Goal: Entertainment & Leisure: Consume media (video, audio)

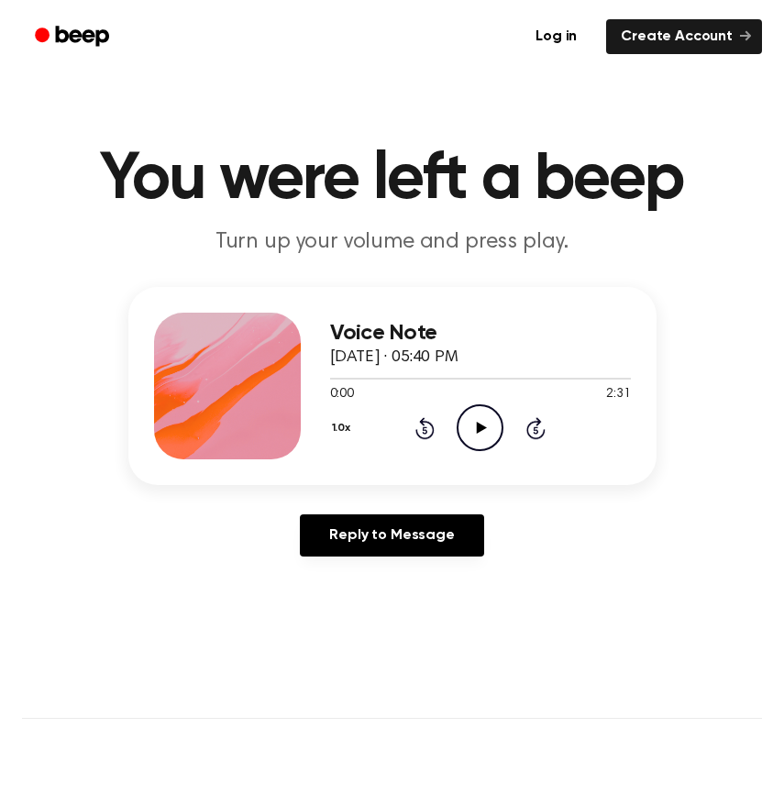
click at [477, 433] on icon at bounding box center [482, 428] width 10 height 12
click at [469, 446] on circle at bounding box center [479, 427] width 45 height 45
click at [484, 446] on icon "Pause Audio" at bounding box center [480, 427] width 47 height 47
click at [473, 424] on icon "Play Audio" at bounding box center [480, 427] width 47 height 47
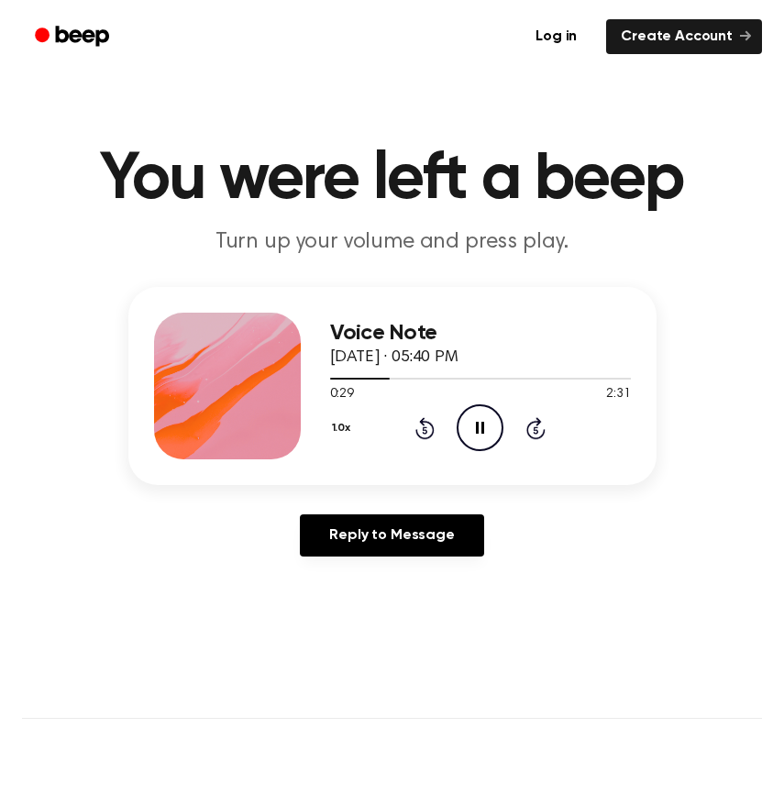
drag, startPoint x: 384, startPoint y: 377, endPoint x: 316, endPoint y: 376, distance: 67.8
click at [316, 376] on div "Voice Note [DATE] · 05:40 PM 0:29 2:31 Your browser does not support the [objec…" at bounding box center [392, 386] width 528 height 198
click at [469, 416] on icon "Pause Audio" at bounding box center [480, 427] width 47 height 47
click at [485, 428] on icon at bounding box center [482, 428] width 10 height 12
click at [402, 382] on span at bounding box center [408, 378] width 15 height 15
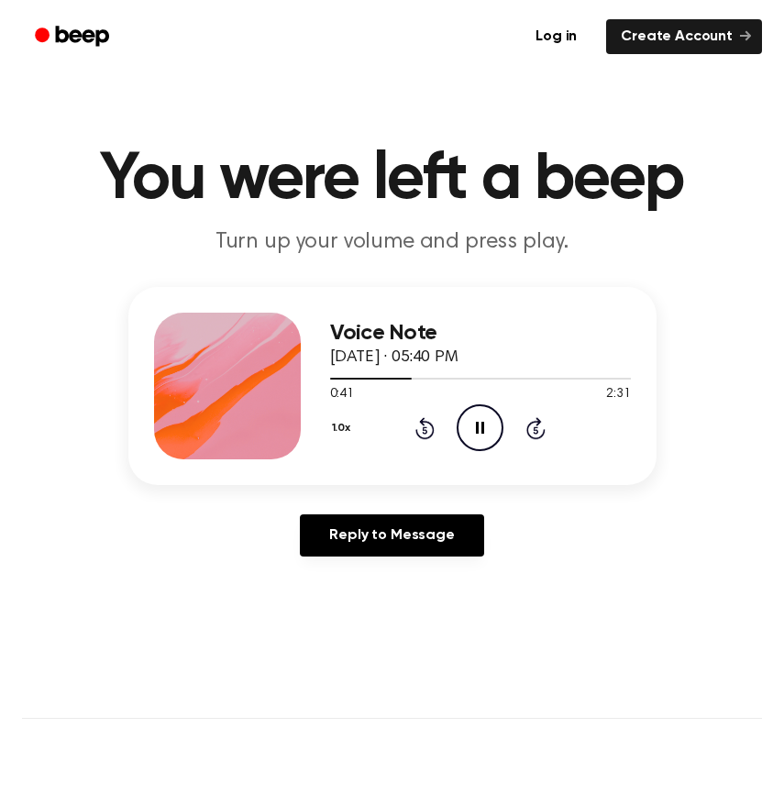
click at [483, 435] on icon "Pause Audio" at bounding box center [480, 427] width 47 height 47
click at [483, 435] on icon "Play Audio" at bounding box center [480, 427] width 47 height 47
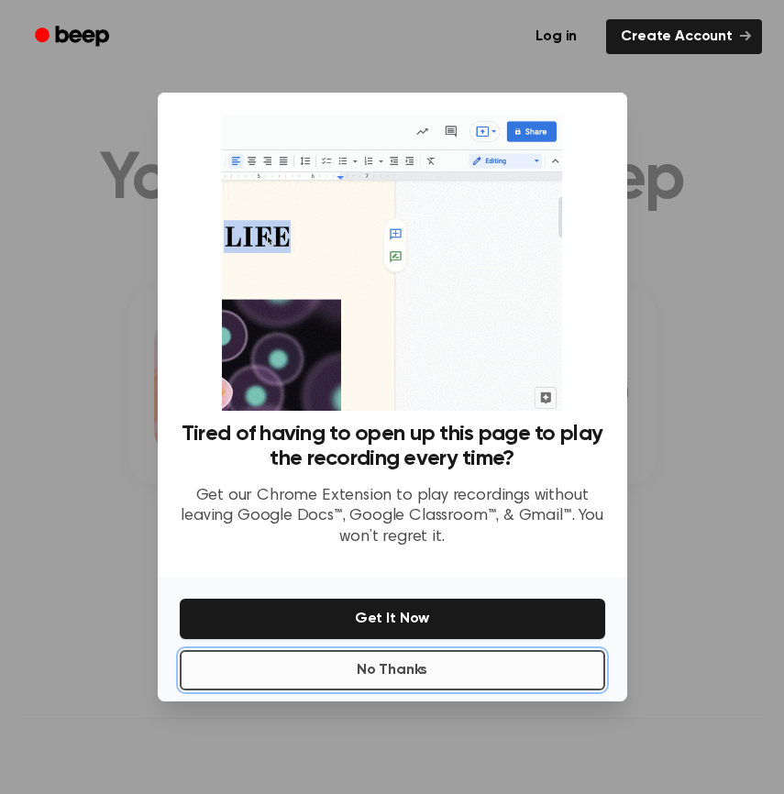
click at [424, 664] on button "No Thanks" at bounding box center [392, 670] width 425 height 40
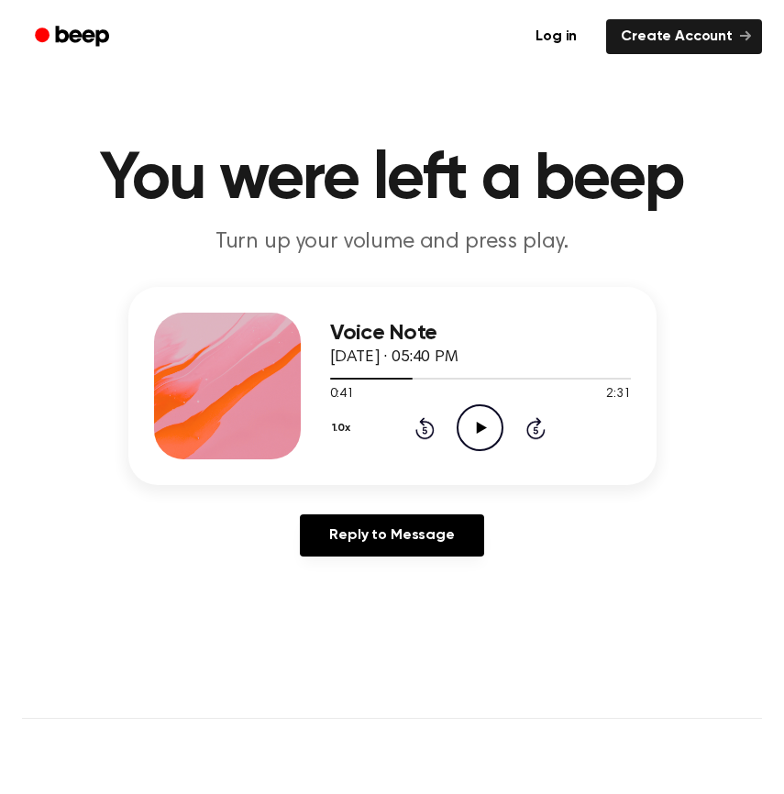
click at [485, 418] on icon "Play Audio" at bounding box center [480, 427] width 47 height 47
click at [468, 418] on icon "Play Audio" at bounding box center [480, 427] width 47 height 47
click at [477, 433] on icon at bounding box center [480, 428] width 8 height 12
click at [477, 433] on icon at bounding box center [482, 428] width 10 height 12
click at [478, 433] on icon at bounding box center [480, 428] width 8 height 12
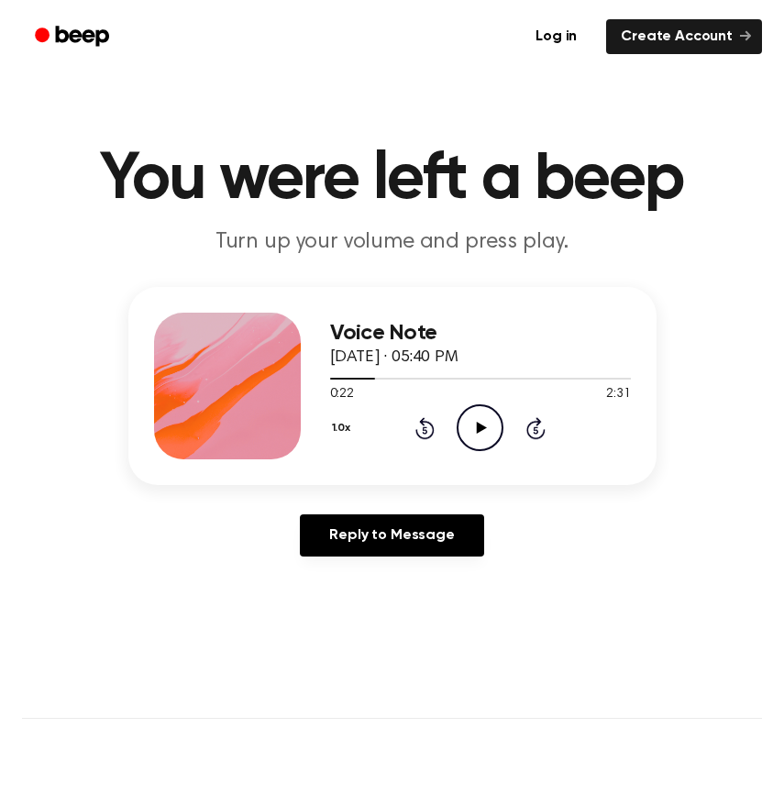
click at [467, 425] on icon "Play Audio" at bounding box center [480, 427] width 47 height 47
click at [467, 425] on icon "Pause Audio" at bounding box center [480, 427] width 47 height 47
click at [467, 425] on icon "Play Audio" at bounding box center [480, 427] width 47 height 47
click at [473, 421] on icon "Pause Audio" at bounding box center [480, 427] width 47 height 47
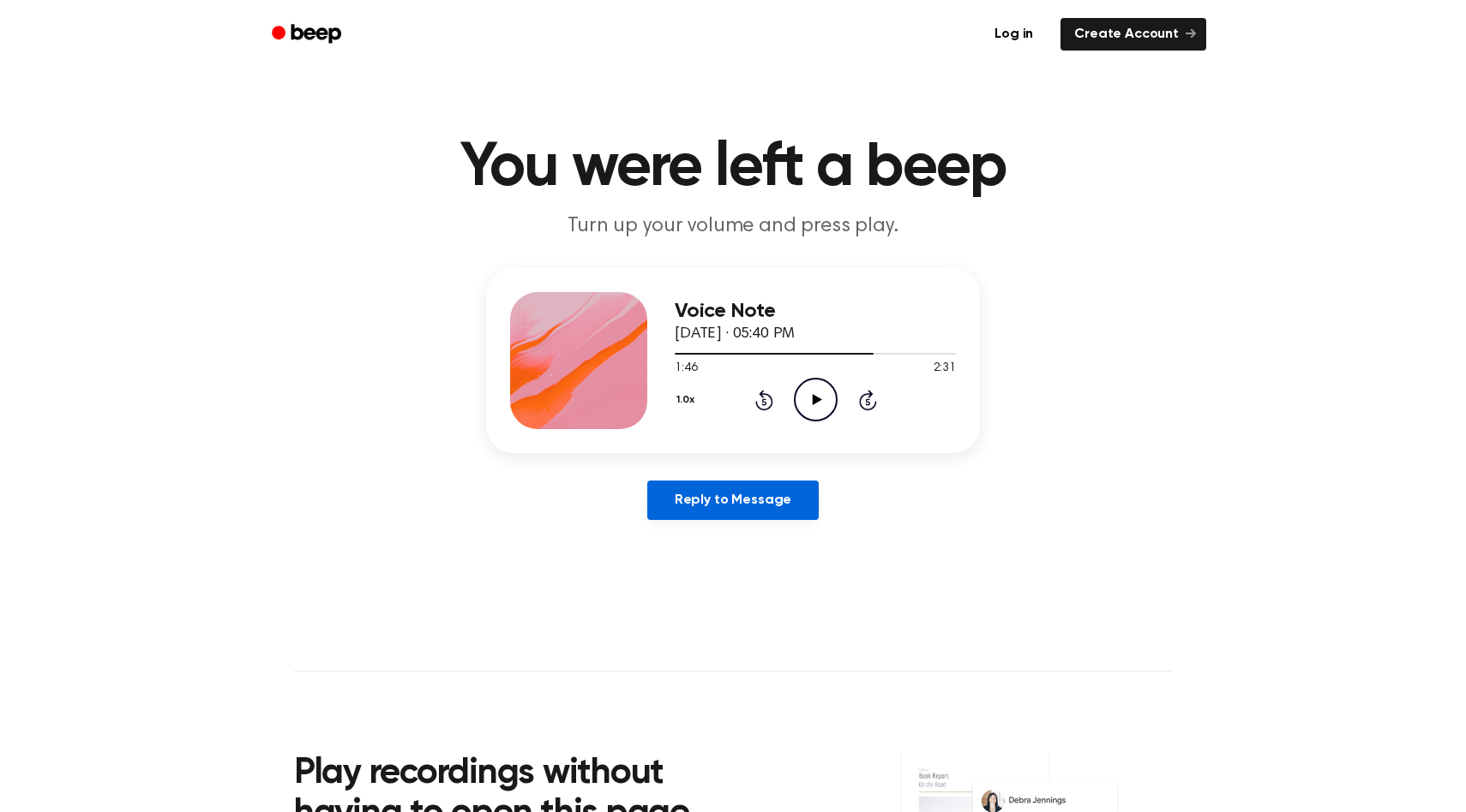
click at [665, 507] on link "Reply to Message" at bounding box center [732, 500] width 171 height 39
click at [665, 400] on button "1.0x" at bounding box center [687, 400] width 26 height 29
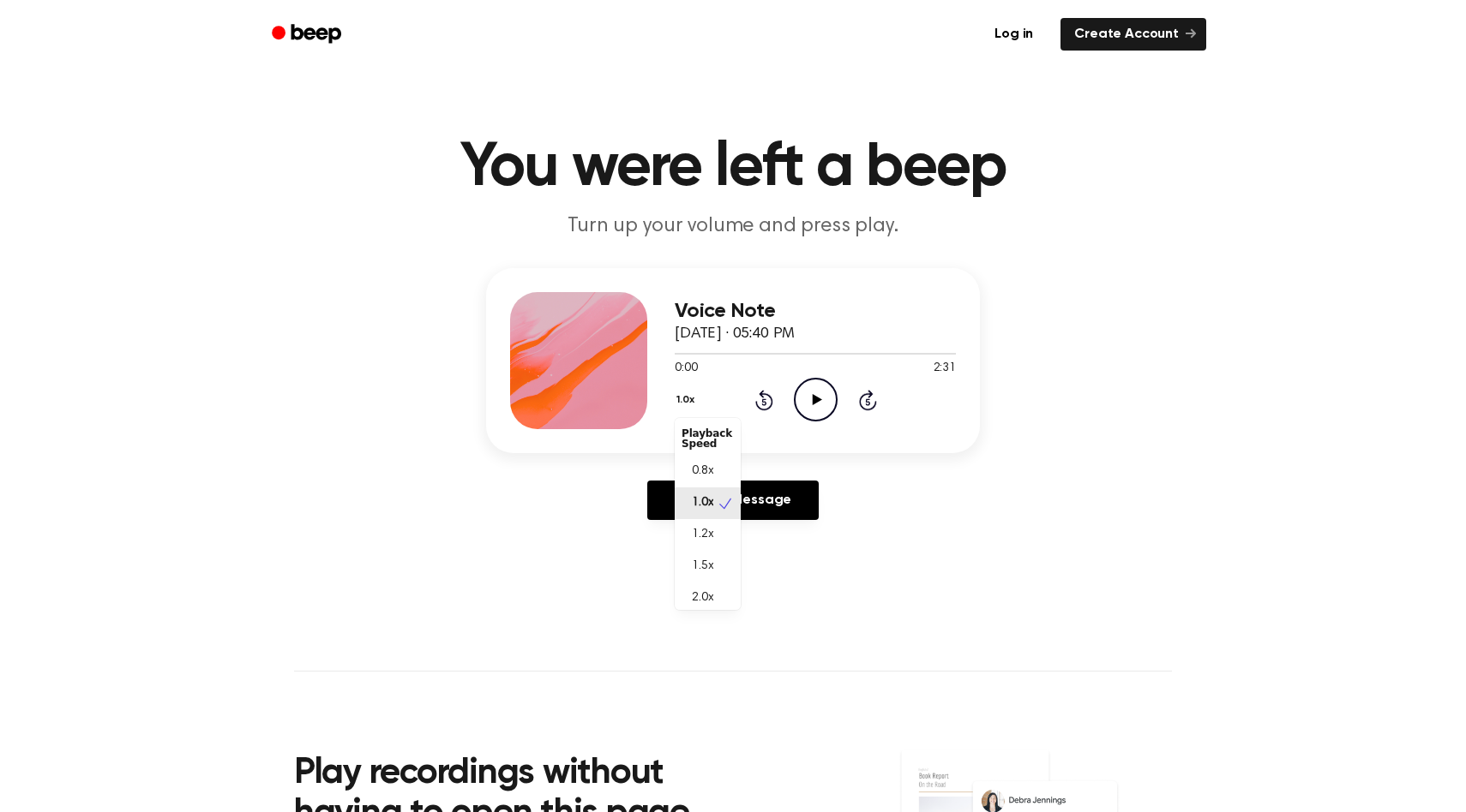
click at [665, 195] on main "You were left a beep Turn up your volume and press play. Voice Note [DATE] · 05…" at bounding box center [733, 528] width 1466 height 1056
click at [665, 396] on icon "Play Audio" at bounding box center [815, 399] width 44 height 44
click at [665, 396] on icon "Pause Audio" at bounding box center [815, 399] width 44 height 44
click at [665, 396] on icon "Play Audio" at bounding box center [815, 399] width 44 height 44
click at [665, 384] on icon "Pause Audio" at bounding box center [815, 399] width 44 height 44
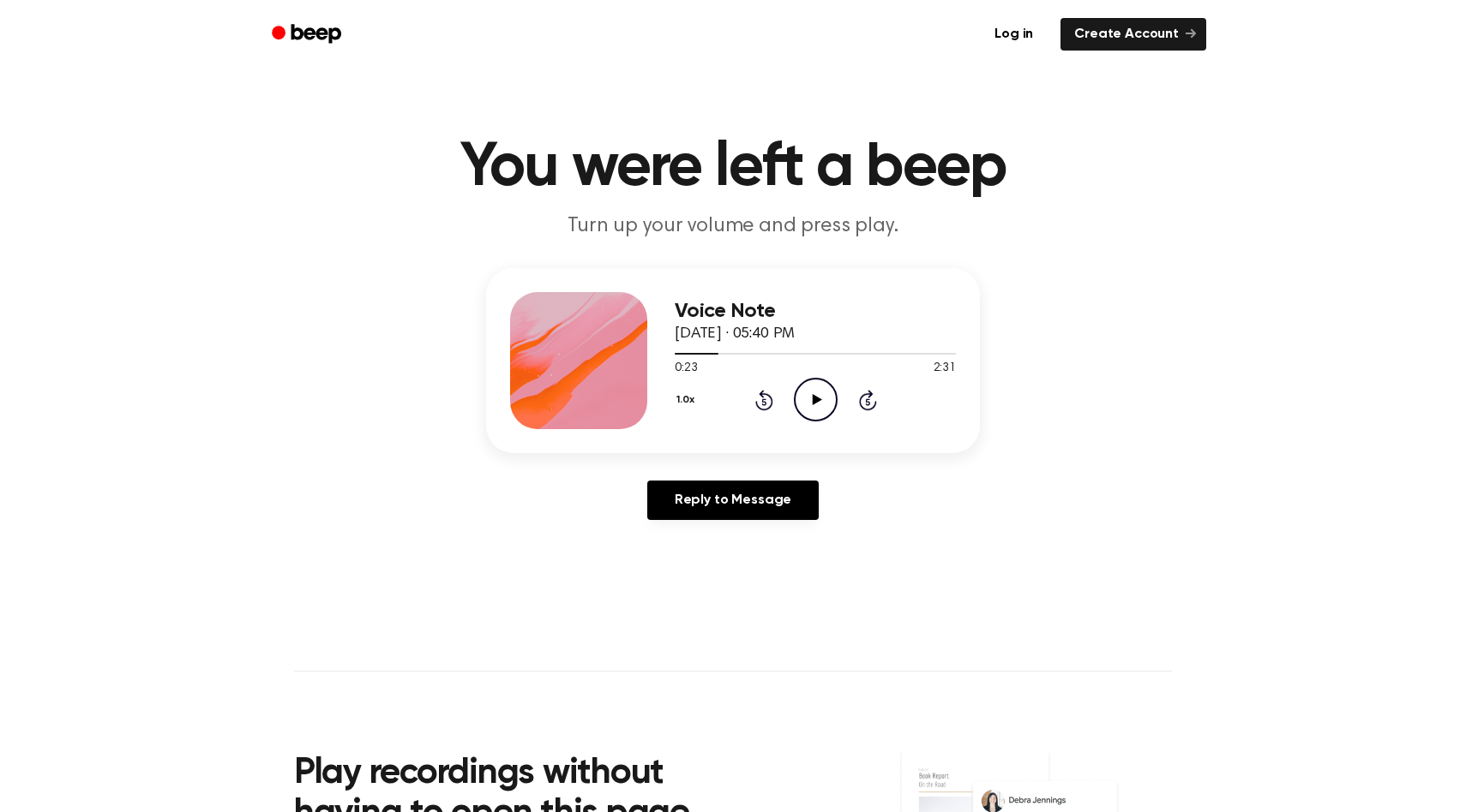
click at [665, 353] on div at bounding box center [696, 354] width 44 height 2
click at [665, 357] on div at bounding box center [814, 352] width 281 height 14
click at [665, 403] on icon "Play Audio" at bounding box center [815, 399] width 44 height 44
click at [665, 407] on icon "Pause Audio" at bounding box center [815, 399] width 44 height 44
click at [665, 394] on icon "Play Audio" at bounding box center [815, 399] width 44 height 44
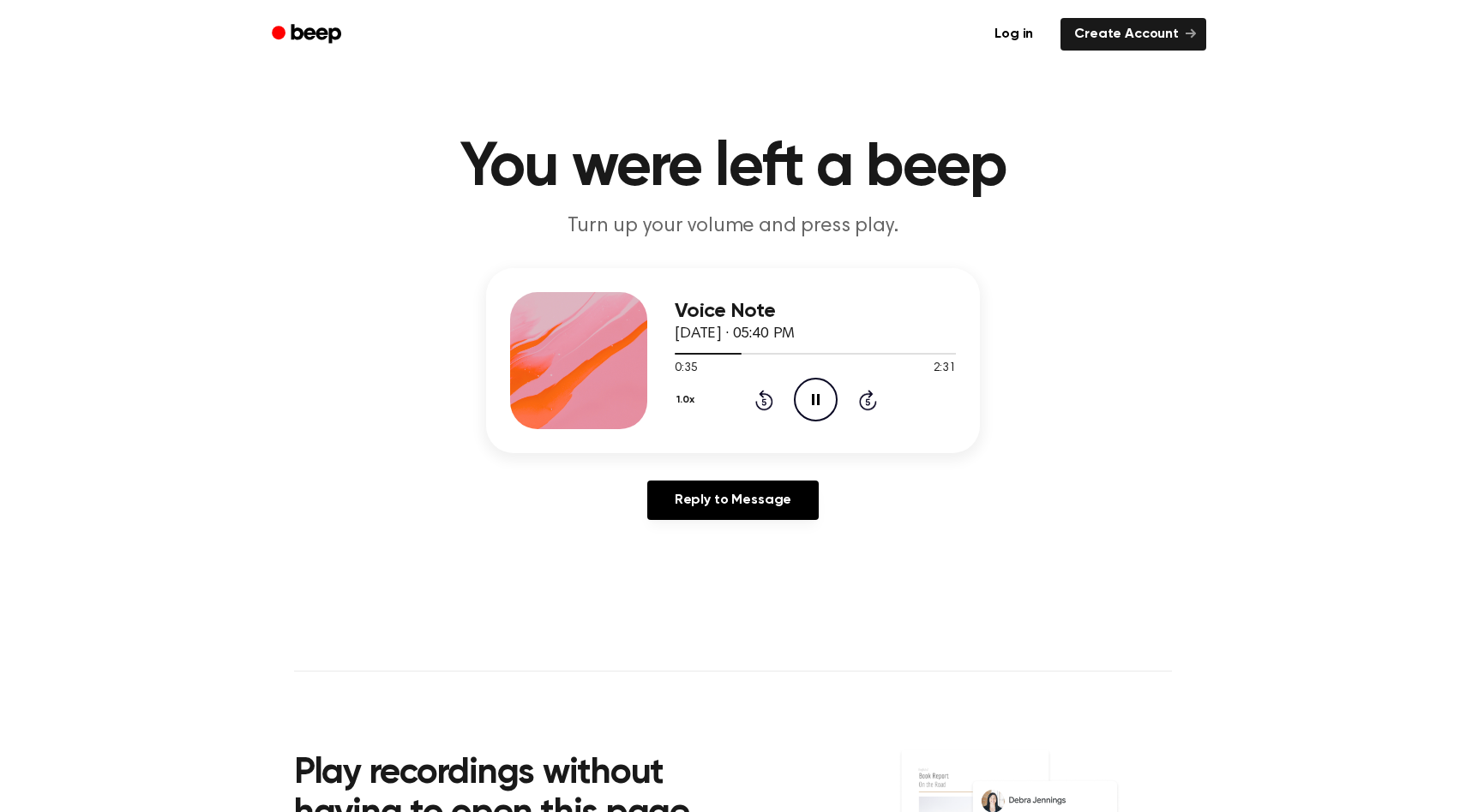
click at [665, 397] on icon "Pause Audio" at bounding box center [815, 399] width 44 height 44
click at [665, 408] on icon "Play Audio" at bounding box center [815, 399] width 44 height 44
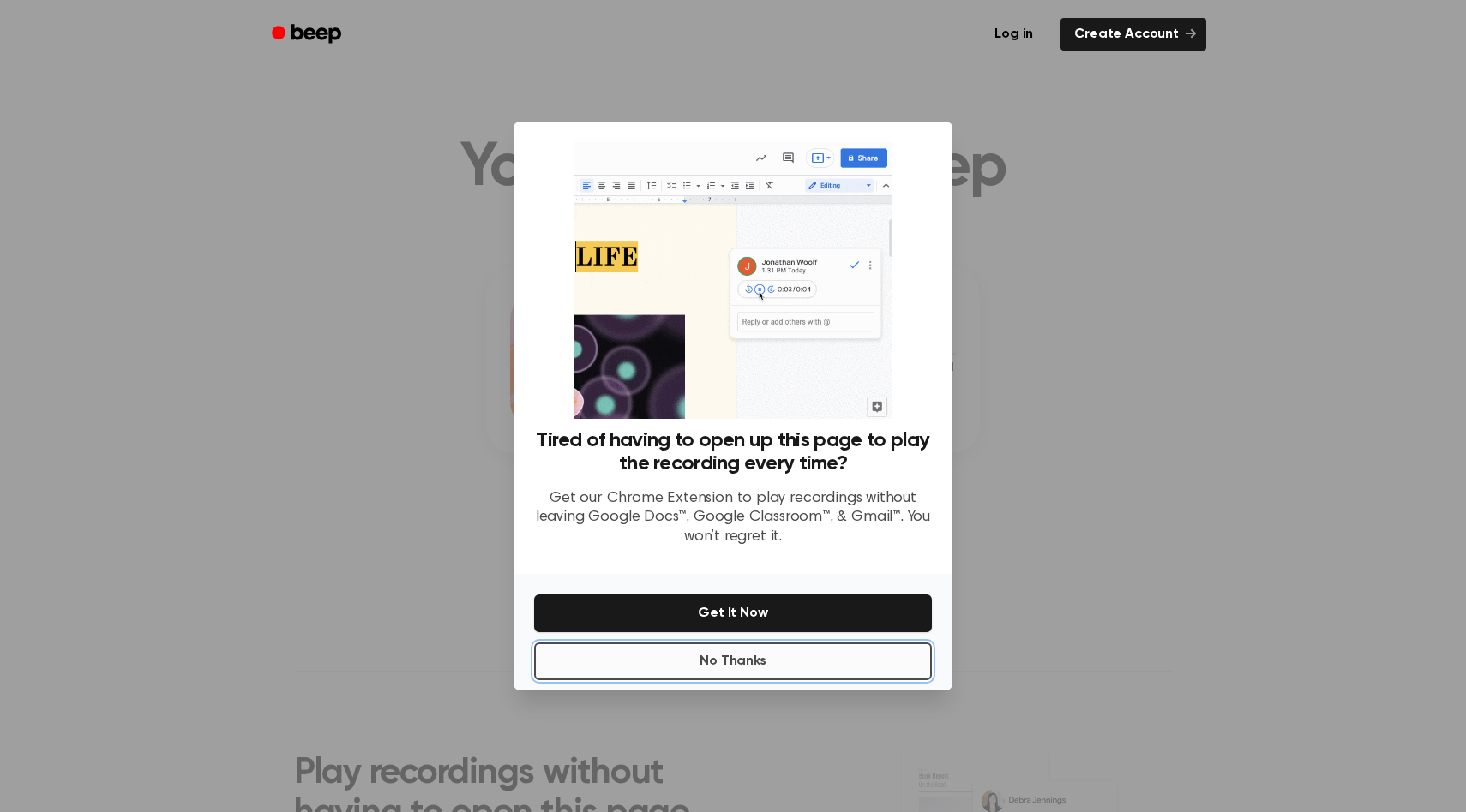
click at [665, 662] on button "No Thanks" at bounding box center [732, 662] width 397 height 37
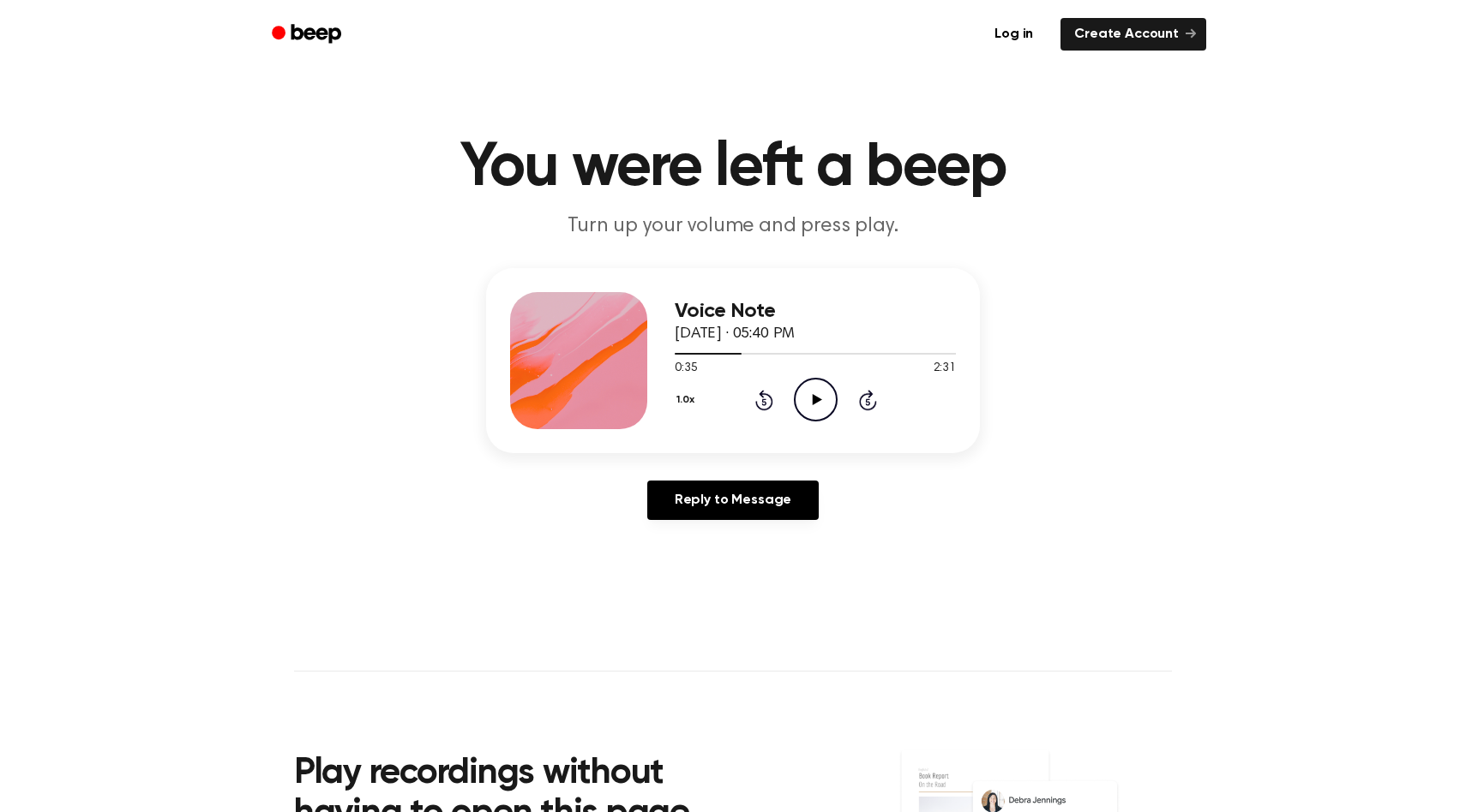
click at [665, 423] on div "Voice Note [DATE] · 05:40 PM 0:35 2:31 Your browser does not support the [objec…" at bounding box center [814, 361] width 281 height 137
click at [665, 409] on icon "Play Audio" at bounding box center [815, 399] width 44 height 44
click at [665, 404] on icon at bounding box center [763, 401] width 5 height 7
click at [665, 406] on icon "Rewind 5 seconds" at bounding box center [764, 400] width 19 height 22
click at [665, 396] on icon "Rewind 5 seconds" at bounding box center [764, 400] width 19 height 22
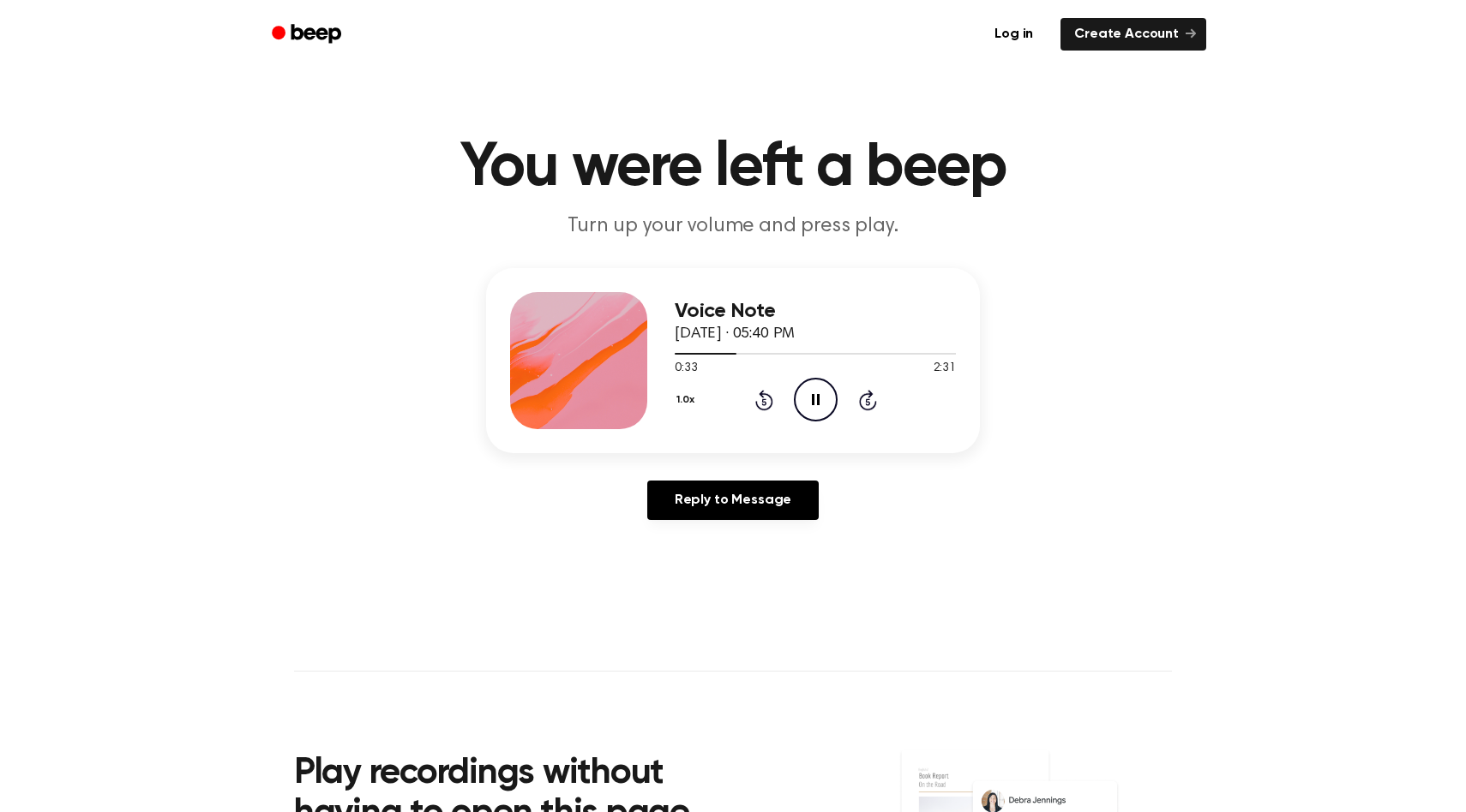
click at [665, 401] on icon "Pause Audio" at bounding box center [815, 399] width 44 height 44
click at [665, 400] on icon "Play Audio" at bounding box center [815, 399] width 44 height 44
click at [665, 401] on icon "Pause Audio" at bounding box center [815, 399] width 44 height 44
click at [665, 412] on div "1.0x Rewind 5 seconds Play Audio Skip 5 seconds" at bounding box center [814, 399] width 281 height 44
click at [665, 406] on icon "Rewind 5 seconds" at bounding box center [764, 400] width 19 height 22
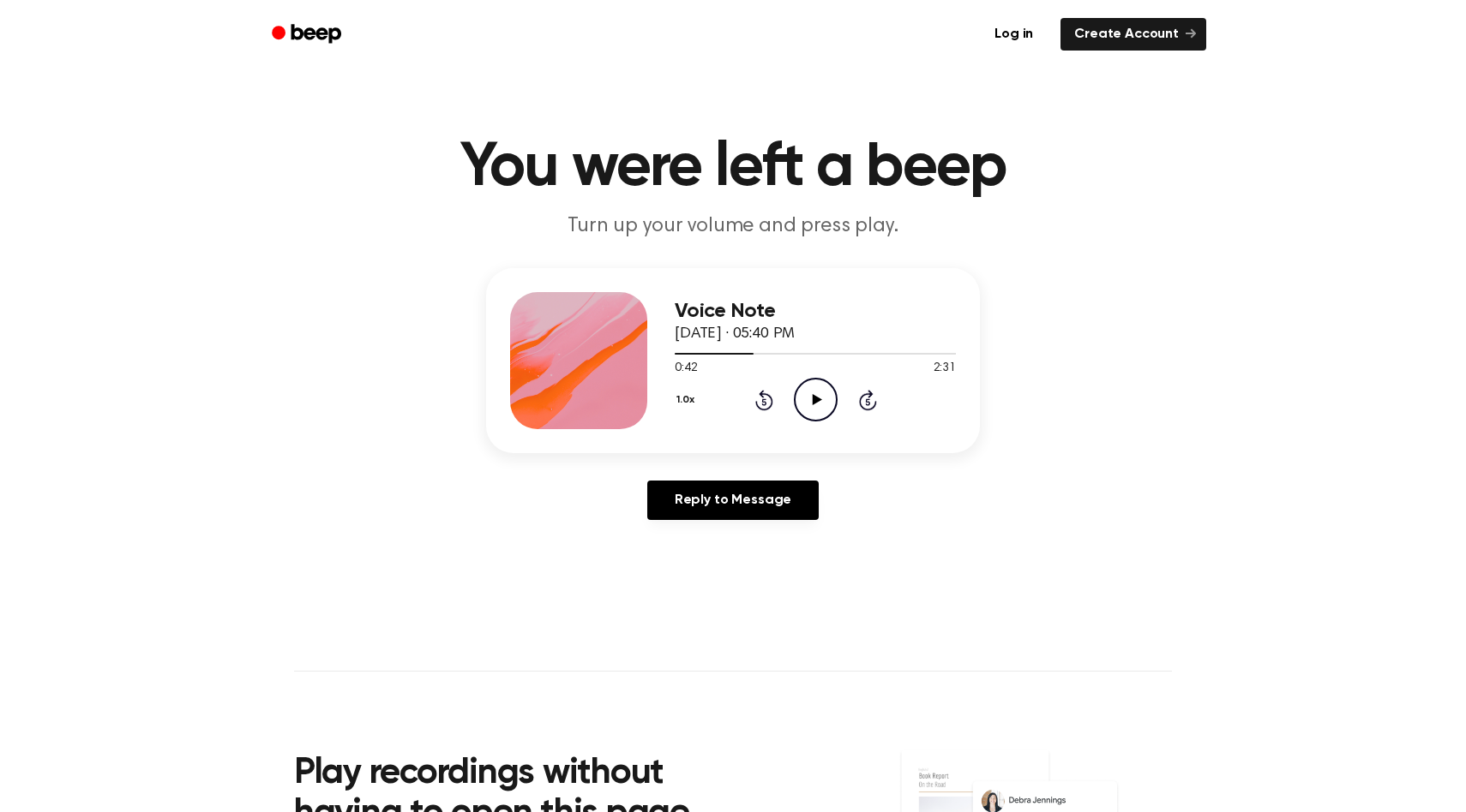
click at [665, 392] on icon "Play Audio" at bounding box center [815, 399] width 44 height 44
click at [665, 402] on icon "Rewind 5 seconds" at bounding box center [764, 400] width 19 height 22
click at [665, 408] on icon "Pause Audio" at bounding box center [815, 399] width 44 height 44
click at [665, 393] on icon "Play Audio" at bounding box center [815, 399] width 44 height 44
click at [665, 395] on icon at bounding box center [764, 400] width 18 height 21
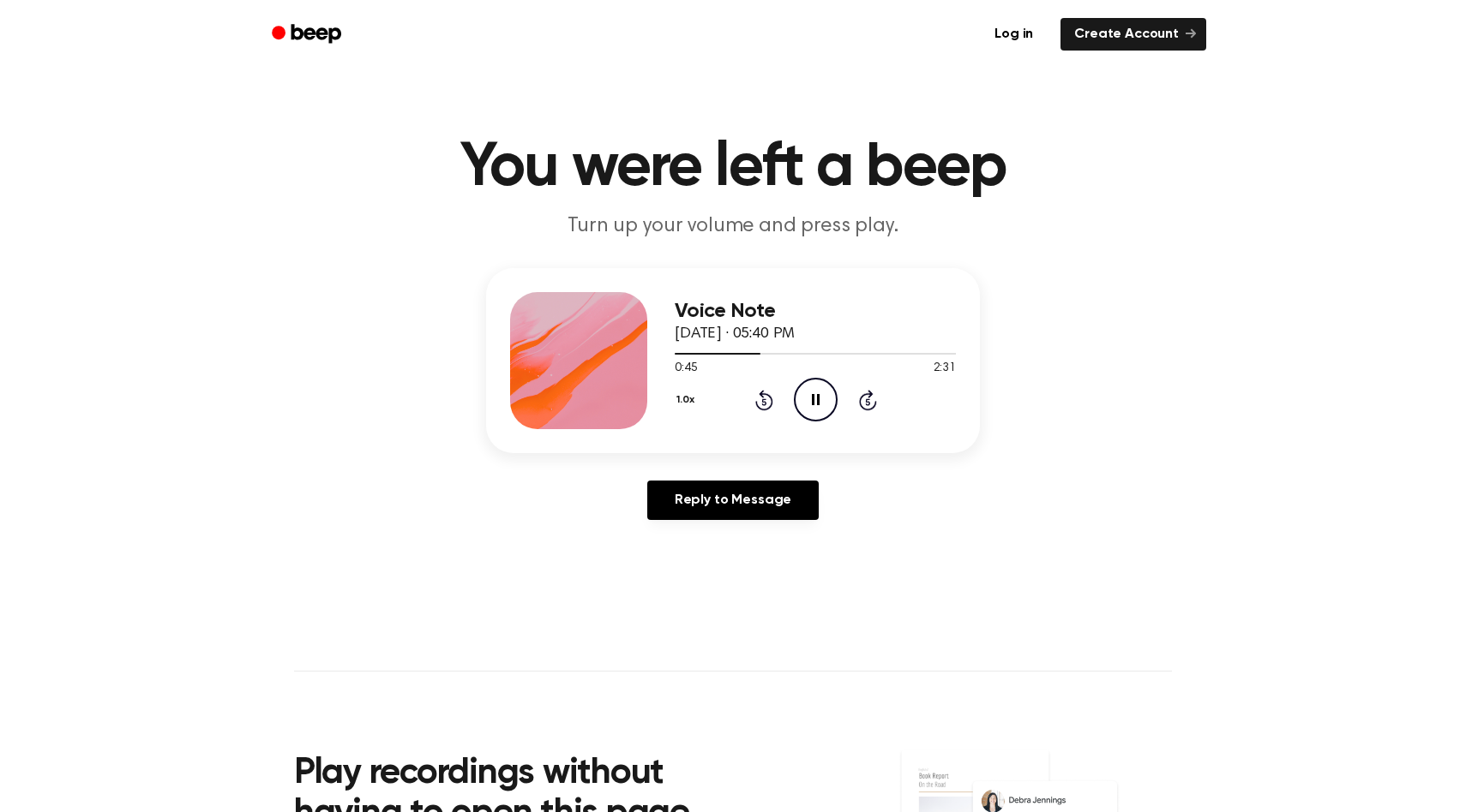
click at [665, 395] on icon "Rewind 5 seconds" at bounding box center [764, 400] width 19 height 22
click at [665, 405] on icon "Pause Audio" at bounding box center [815, 399] width 44 height 44
click at [665, 396] on icon "Play Audio" at bounding box center [815, 399] width 44 height 44
click at [665, 396] on icon "Pause Audio" at bounding box center [815, 399] width 44 height 44
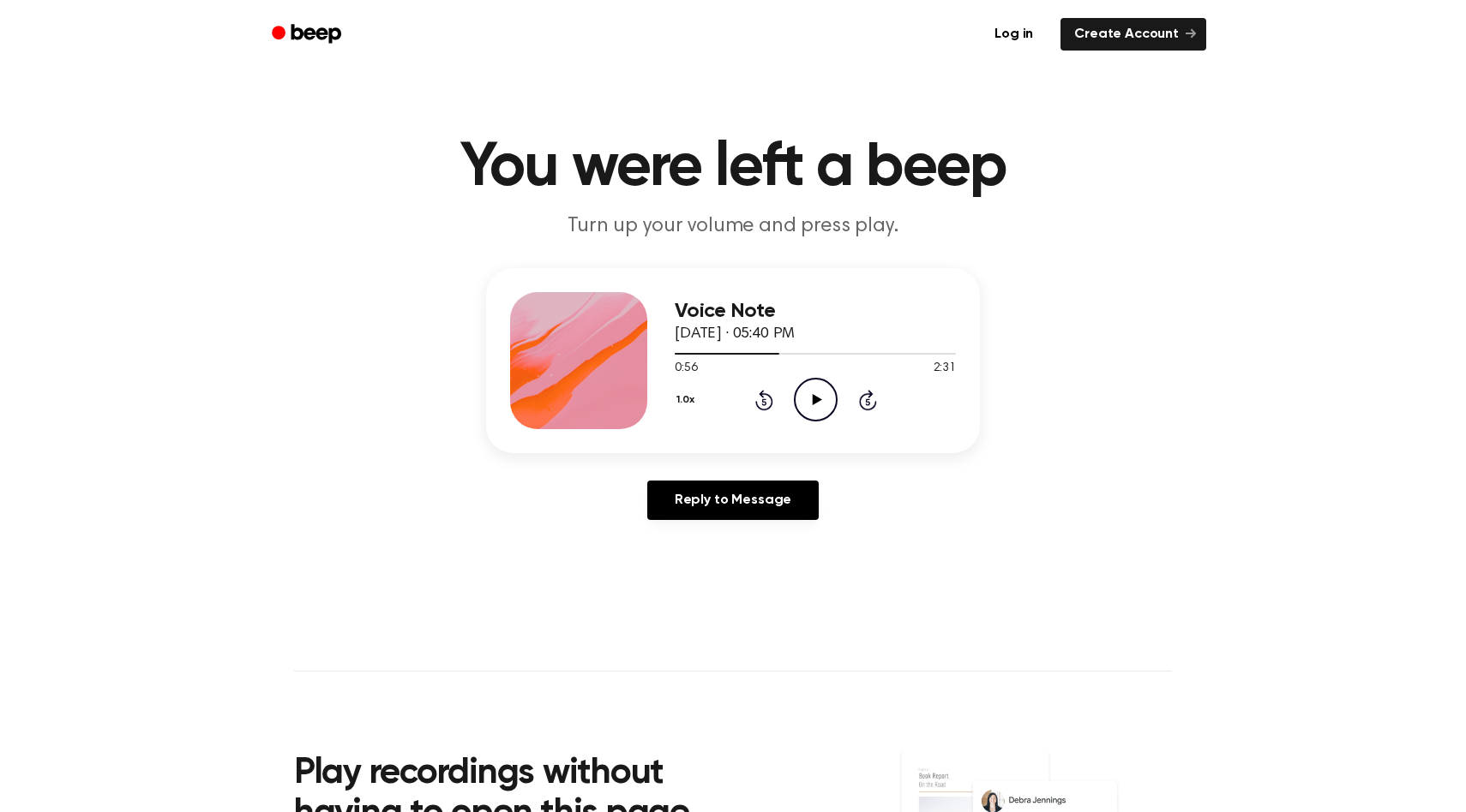
click at [665, 396] on icon "Play Audio" at bounding box center [815, 399] width 44 height 44
click at [665, 396] on icon "Pause Audio" at bounding box center [815, 399] width 44 height 44
click at [665, 396] on icon at bounding box center [764, 400] width 18 height 21
click at [665, 399] on icon at bounding box center [816, 400] width 9 height 11
click at [665, 403] on icon "Pause Audio" at bounding box center [815, 399] width 44 height 44
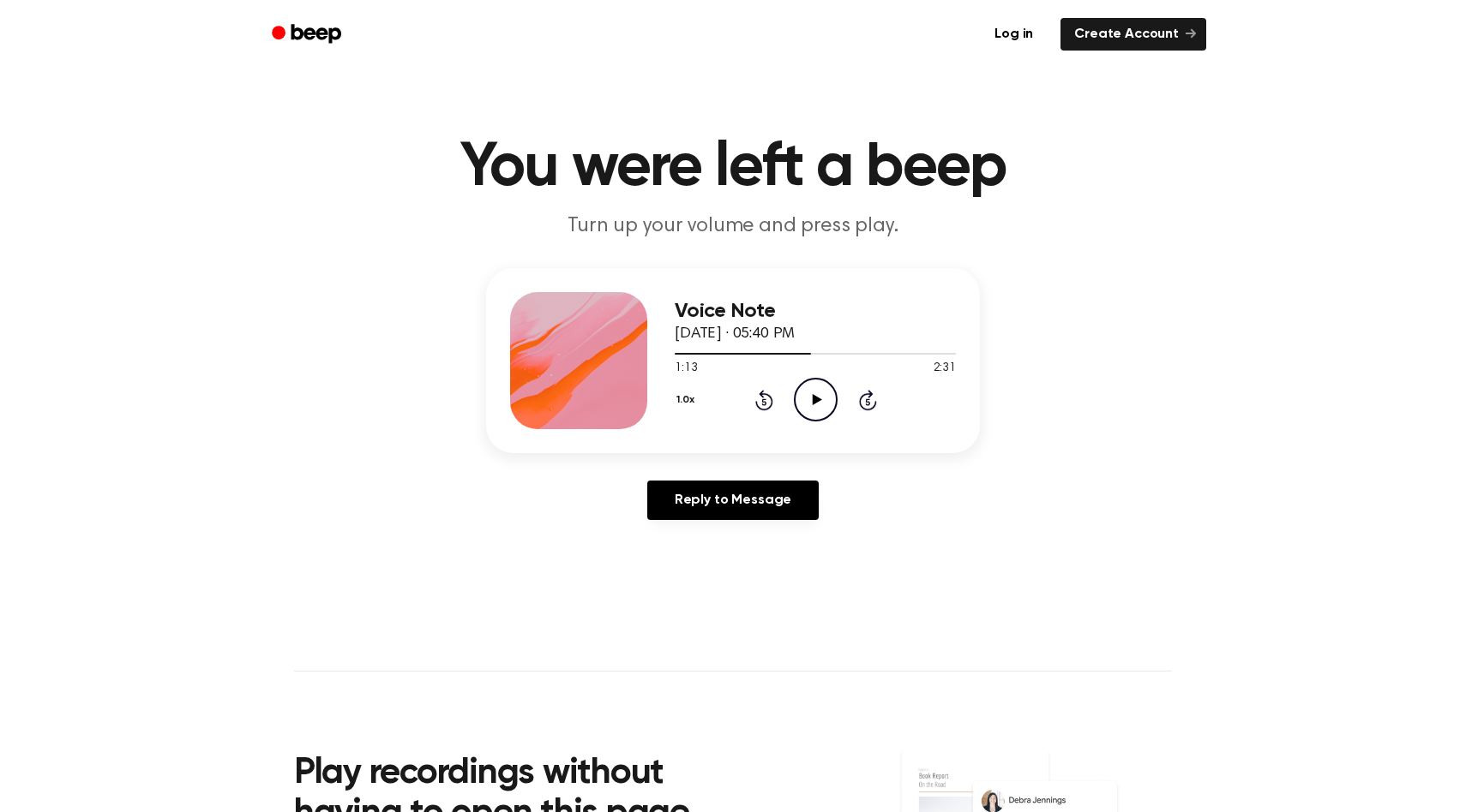
click at [665, 400] on icon "Play Audio" at bounding box center [815, 399] width 44 height 44
click at [665, 401] on icon "Rewind 5 seconds" at bounding box center [764, 400] width 19 height 22
click at [665, 392] on icon "Pause Audio" at bounding box center [815, 399] width 44 height 44
click at [665, 413] on icon "Play Audio" at bounding box center [815, 399] width 44 height 44
click at [665, 398] on icon "Rewind 5 seconds" at bounding box center [764, 400] width 19 height 22
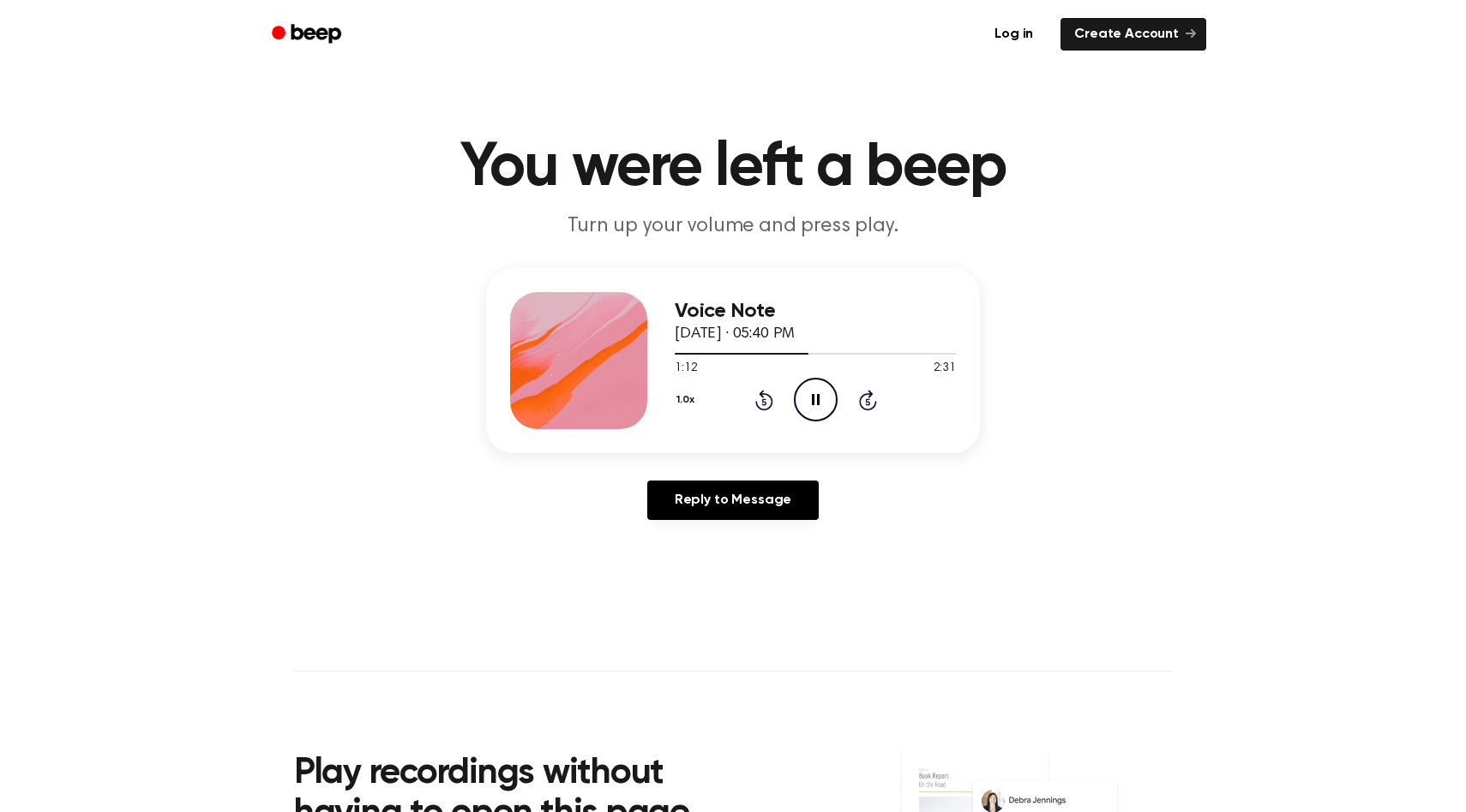
click at [665, 404] on icon "Pause Audio" at bounding box center [815, 399] width 44 height 44
click at [665, 399] on icon at bounding box center [763, 401] width 5 height 7
click at [665, 399] on icon "Play Audio" at bounding box center [815, 399] width 44 height 44
click at [665, 412] on div "1.0x Rewind 5 seconds Pause Audio Skip 5 seconds" at bounding box center [814, 399] width 281 height 44
click at [665, 408] on icon at bounding box center [764, 400] width 18 height 21
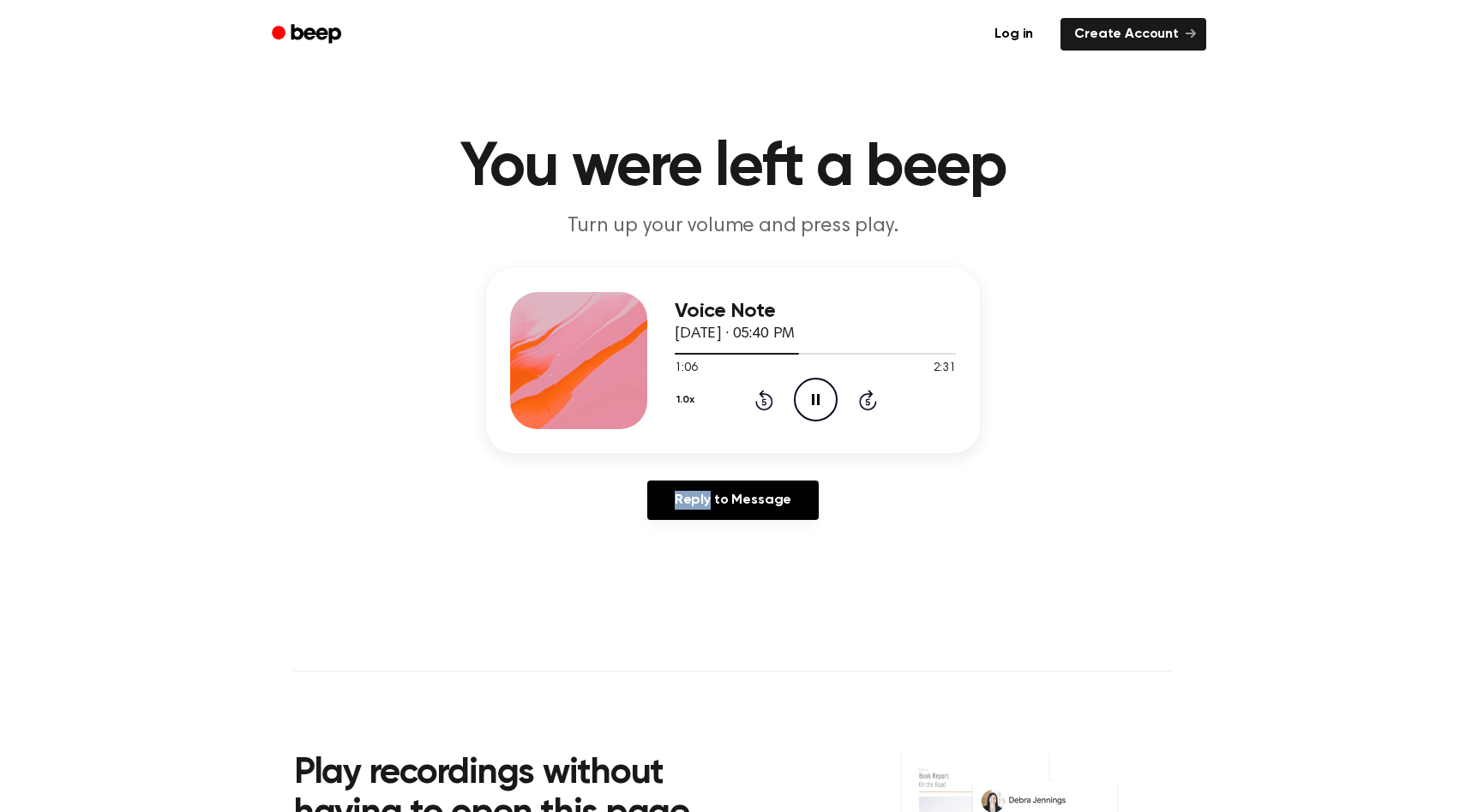
click at [665, 408] on icon at bounding box center [764, 400] width 18 height 21
click at [665, 406] on icon "Pause Audio" at bounding box center [815, 399] width 44 height 44
click at [665, 397] on icon at bounding box center [816, 400] width 9 height 11
click at [665, 403] on icon at bounding box center [764, 400] width 18 height 21
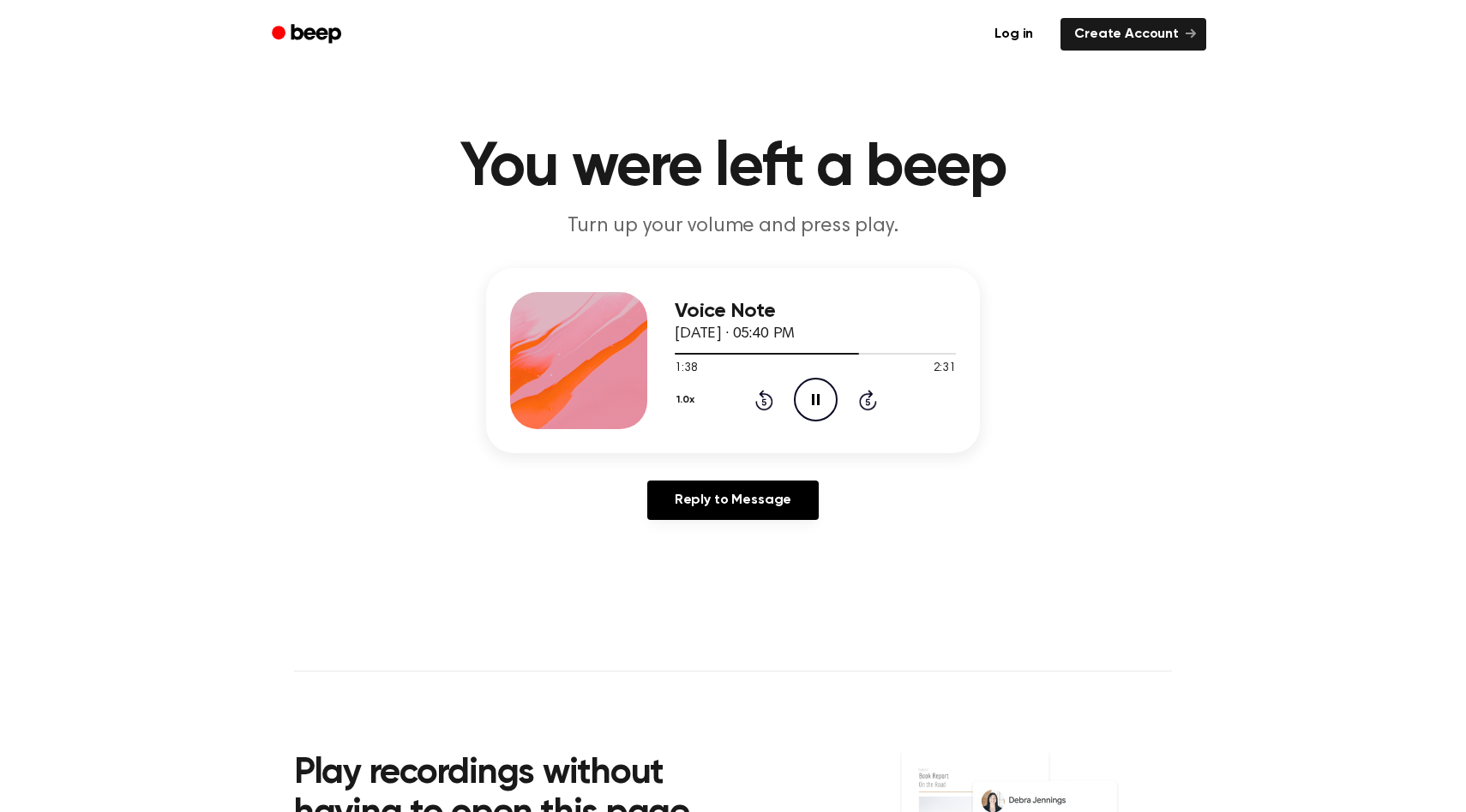
click at [665, 403] on icon at bounding box center [763, 401] width 5 height 7
click at [665, 389] on icon "Pause Audio" at bounding box center [815, 399] width 44 height 44
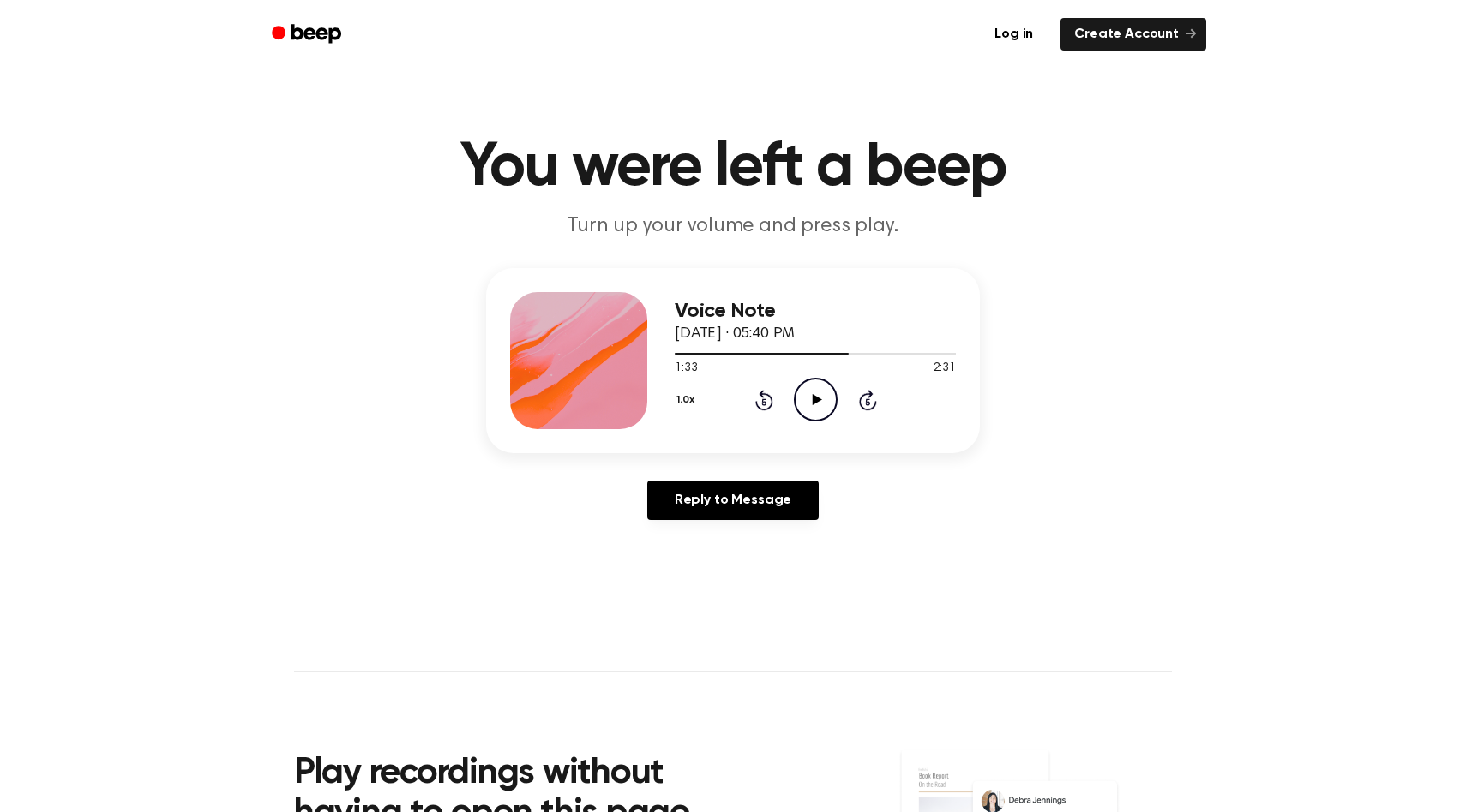
click at [665, 404] on icon "Play Audio" at bounding box center [815, 399] width 44 height 44
click at [665, 413] on icon "Pause Audio" at bounding box center [815, 399] width 44 height 44
click at [665, 397] on icon "Play Audio" at bounding box center [815, 399] width 44 height 44
click at [665, 414] on icon "Pause Audio" at bounding box center [815, 399] width 44 height 44
click at [665, 398] on icon "Play Audio" at bounding box center [815, 399] width 44 height 44
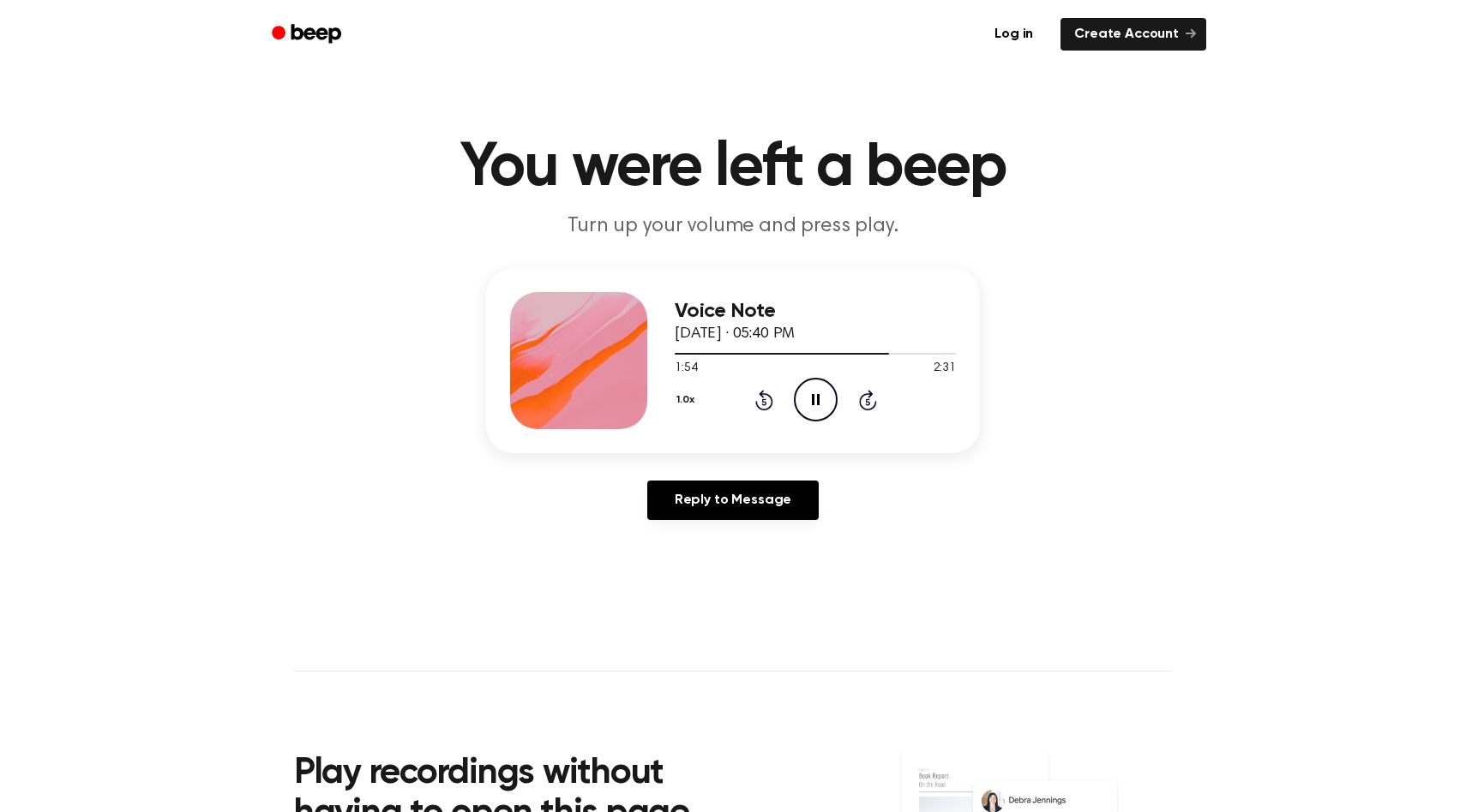
click at [665, 398] on icon at bounding box center [815, 400] width 7 height 11
click at [665, 390] on icon "Play Audio" at bounding box center [815, 399] width 44 height 44
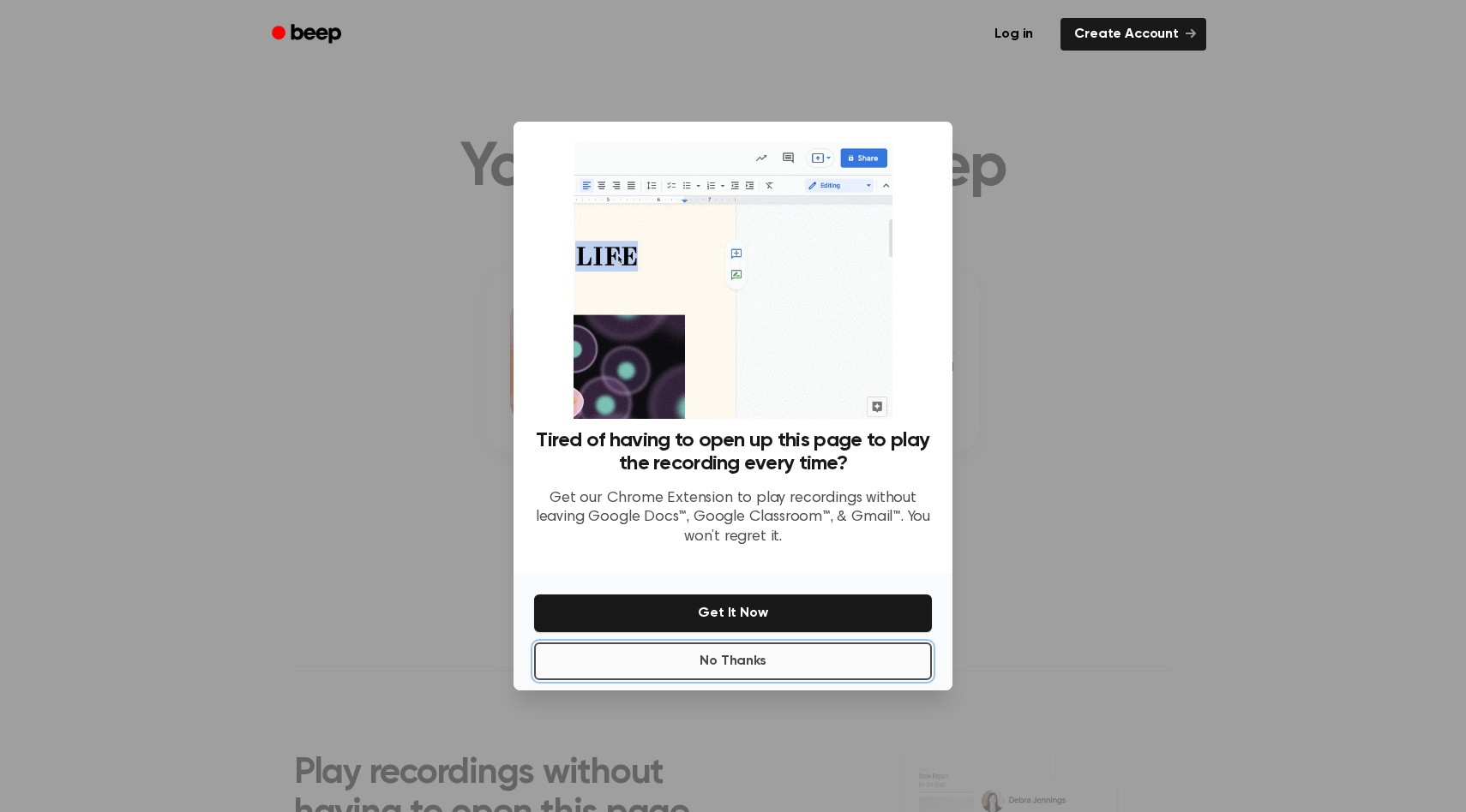
click at [665, 664] on button "No Thanks" at bounding box center [732, 662] width 397 height 37
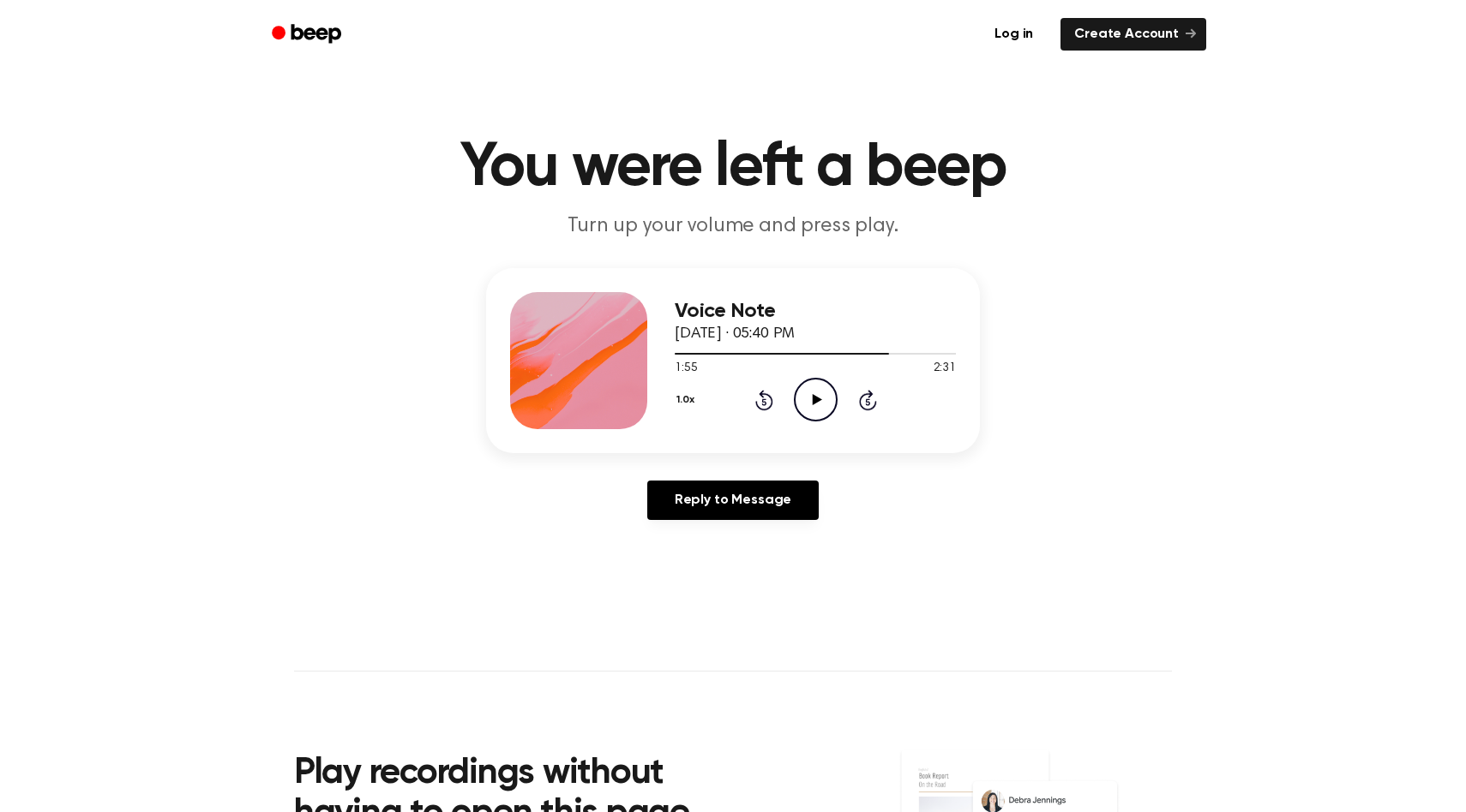
click at [665, 405] on icon "Play Audio" at bounding box center [815, 399] width 44 height 44
click at [665, 404] on icon "Rewind 5 seconds" at bounding box center [764, 400] width 19 height 22
click at [665, 398] on icon "Pause Audio" at bounding box center [815, 399] width 44 height 44
click at [665, 398] on icon "Play Audio" at bounding box center [815, 399] width 44 height 44
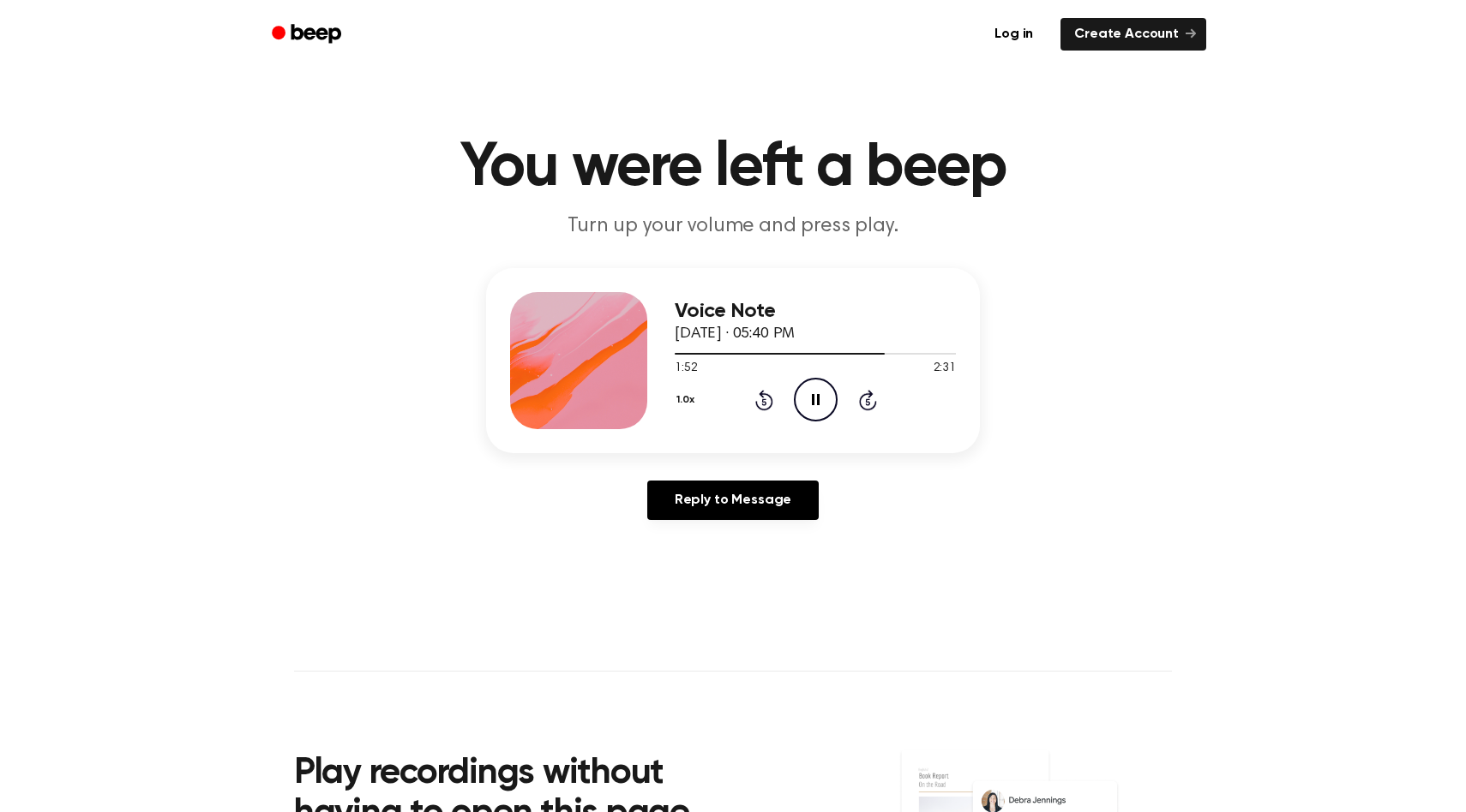
click at [665, 404] on icon "Rewind 5 seconds" at bounding box center [764, 400] width 19 height 22
click at [665, 394] on icon at bounding box center [764, 400] width 18 height 21
click at [665, 395] on icon at bounding box center [764, 400] width 18 height 21
click at [665, 398] on icon "Pause Audio" at bounding box center [815, 399] width 44 height 44
click at [665, 385] on icon "Play Audio" at bounding box center [815, 399] width 44 height 44
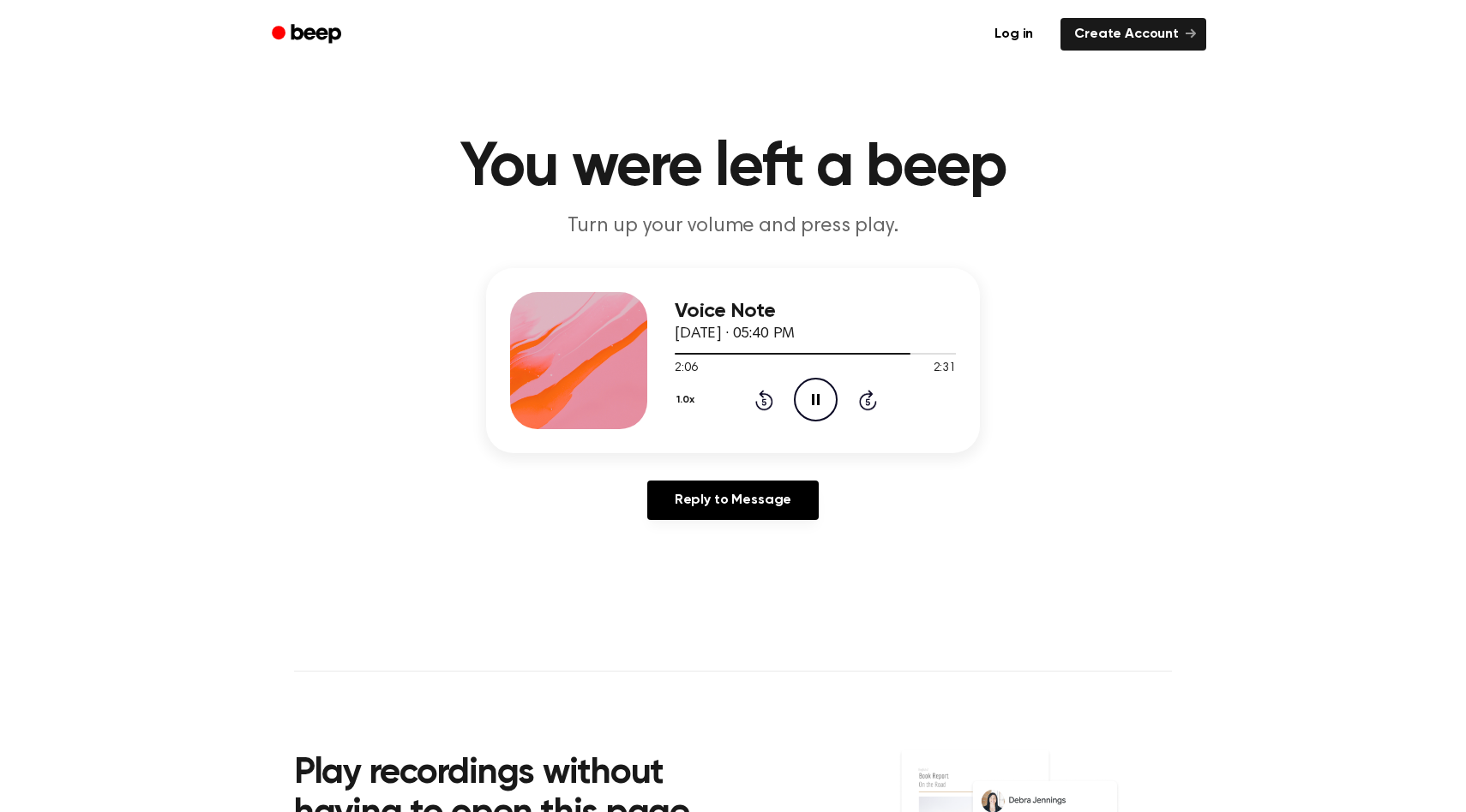
click at [665, 395] on icon "Pause Audio" at bounding box center [815, 399] width 44 height 44
click at [665, 393] on icon "Play Audio" at bounding box center [815, 399] width 44 height 44
click at [665, 392] on icon "Pause Audio" at bounding box center [815, 399] width 44 height 44
click at [665, 404] on icon "Play Audio" at bounding box center [815, 399] width 44 height 44
click at [665, 392] on icon "Pause Audio" at bounding box center [815, 399] width 44 height 44
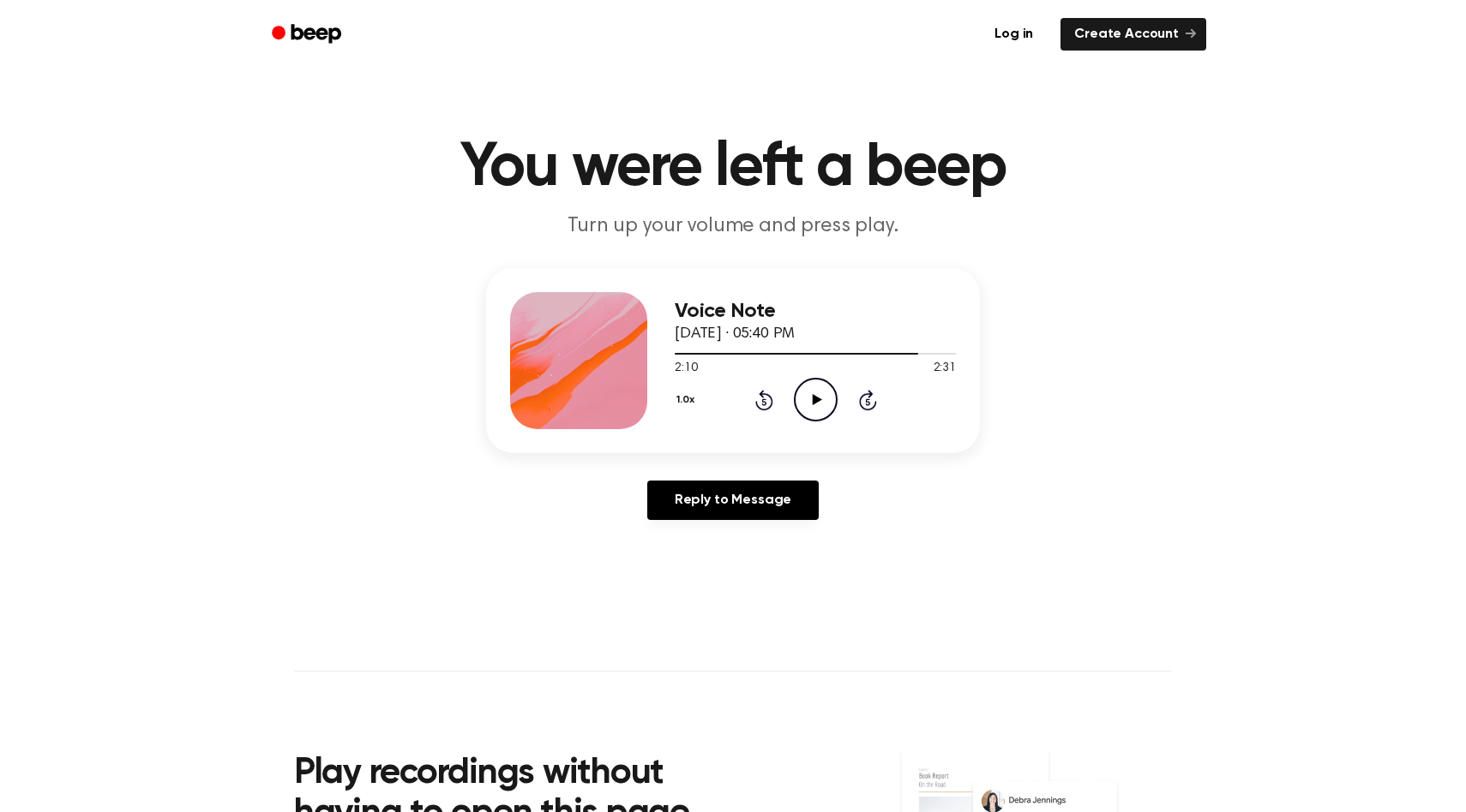
click at [665, 401] on icon "Play Audio" at bounding box center [815, 399] width 44 height 44
click at [665, 406] on icon at bounding box center [764, 400] width 18 height 21
click at [665, 395] on icon at bounding box center [815, 400] width 7 height 11
click at [665, 387] on icon "Play Audio" at bounding box center [815, 399] width 44 height 44
click at [665, 401] on icon "Rewind 5 seconds" at bounding box center [764, 400] width 19 height 22
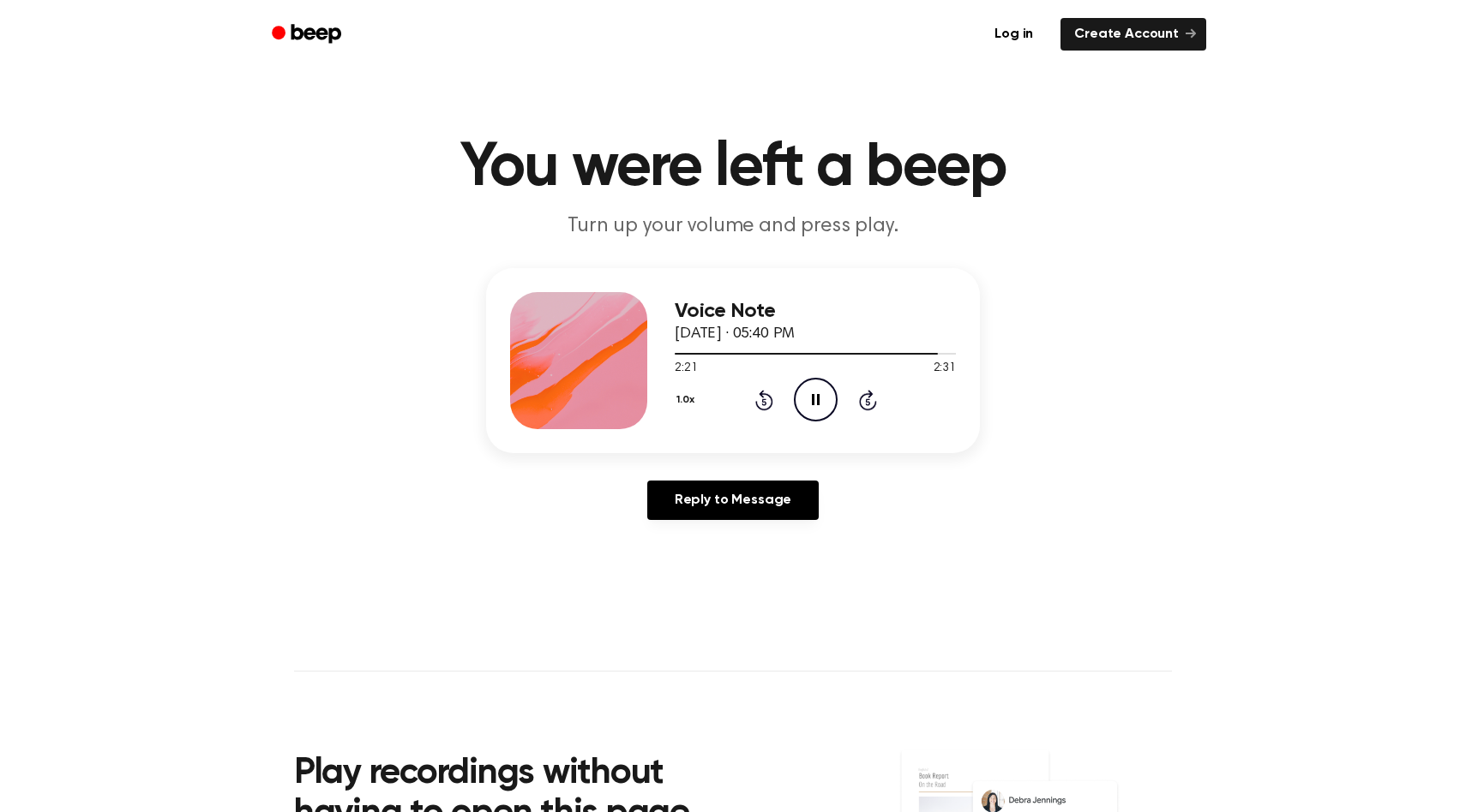
click at [665, 401] on icon "Rewind 5 seconds" at bounding box center [764, 400] width 19 height 22
